Goal: Find specific page/section: Find specific page/section

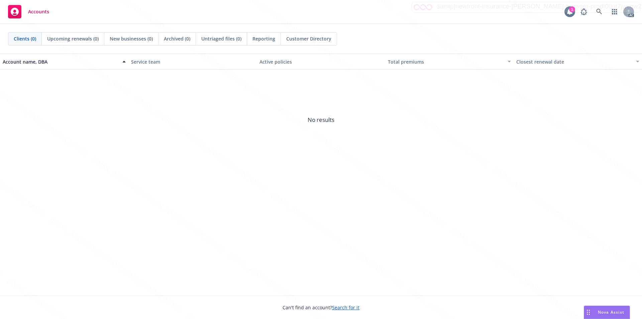
click at [569, 10] on div "1" at bounding box center [572, 9] width 6 height 6
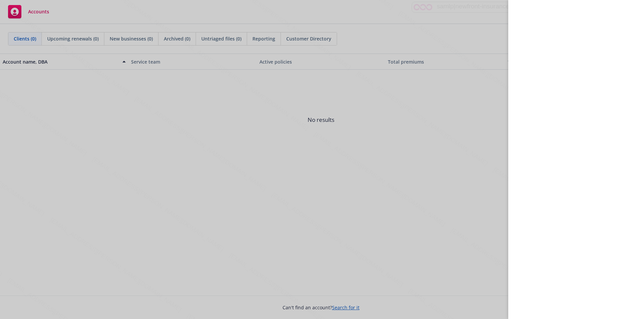
click at [482, 145] on div at bounding box center [321, 159] width 642 height 319
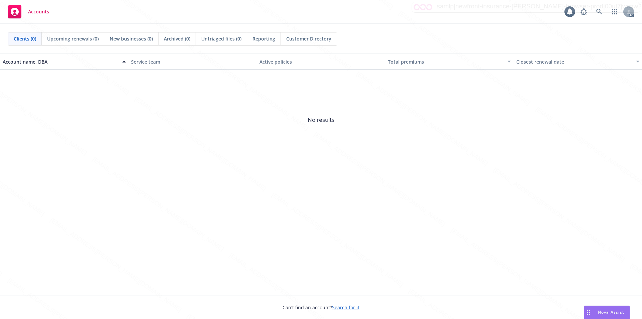
click at [210, 177] on div "Account name, DBA Service team Active policies Total premiums Closest renewal d…" at bounding box center [321, 175] width 642 height 242
click at [291, 185] on div "Account name, DBA Service team Active policies Total premiums Closest renewal d…" at bounding box center [321, 175] width 642 height 242
click at [296, 199] on div "Account name, DBA Service team Active policies Total premiums Closest renewal d…" at bounding box center [321, 175] width 642 height 242
